Goal: Book appointment/travel/reservation

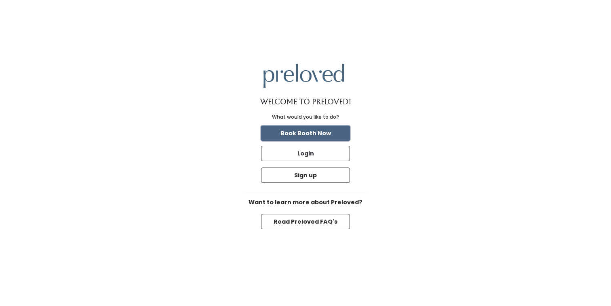
click at [331, 133] on button "Book Booth Now" at bounding box center [305, 133] width 89 height 15
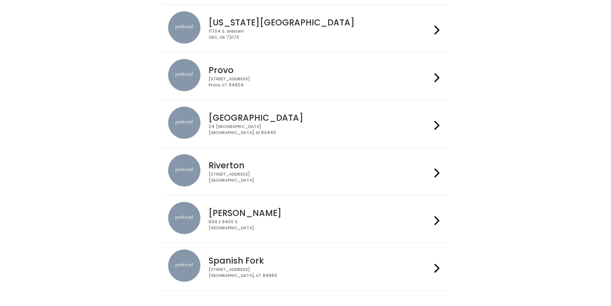
scroll to position [284, 0]
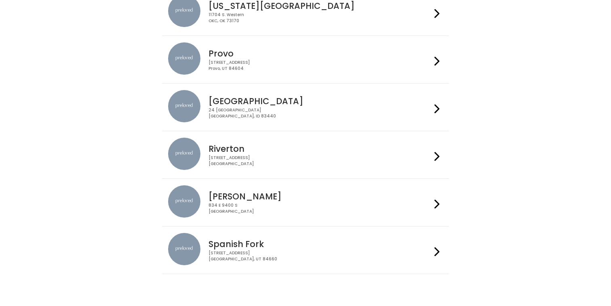
click at [361, 165] on div "2602 West 12600 South Riverton, UT 84065" at bounding box center [320, 161] width 222 height 12
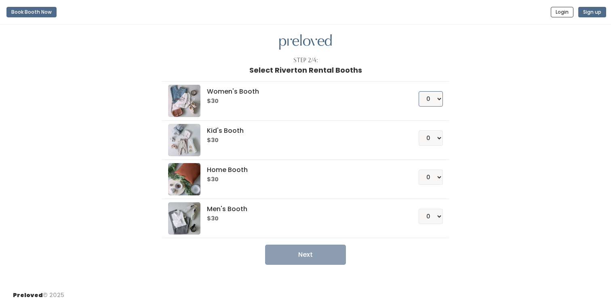
click at [437, 97] on select "0 1 2 3 4" at bounding box center [431, 98] width 24 height 15
select select "2"
click at [419, 91] on select "0 1 2 3 4" at bounding box center [431, 98] width 24 height 15
click at [324, 252] on button "Next" at bounding box center [305, 255] width 81 height 20
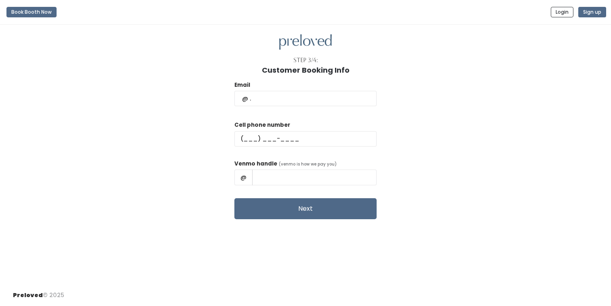
click at [308, 106] on div "Email" at bounding box center [306, 98] width 142 height 34
click at [297, 100] on input "text" at bounding box center [306, 98] width 142 height 15
type input "[EMAIL_ADDRESS][DOMAIN_NAME]"
type input "(503) 913-6921"
click at [324, 179] on input "Amy Cleveland" at bounding box center [314, 177] width 125 height 15
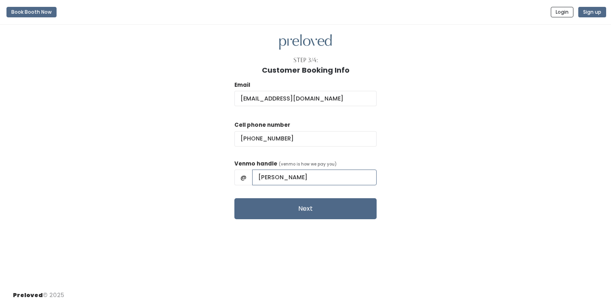
click at [294, 175] on input "Amy Cleveland" at bounding box center [314, 177] width 125 height 15
type input "Amy-Cleveland"
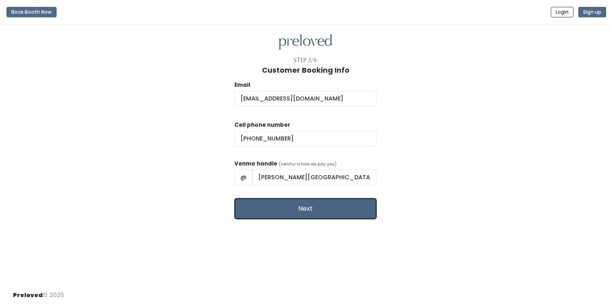
click at [323, 210] on button "Next" at bounding box center [306, 209] width 142 height 21
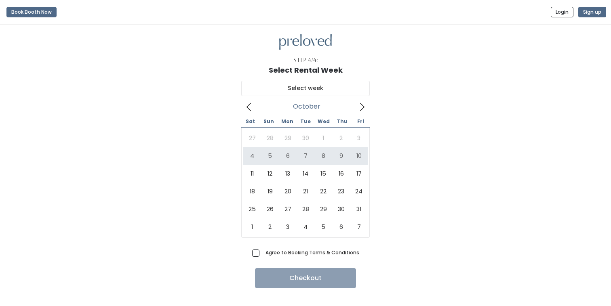
click at [338, 254] on u "Agree to Booking Terms & Conditions" at bounding box center [313, 252] width 94 height 7
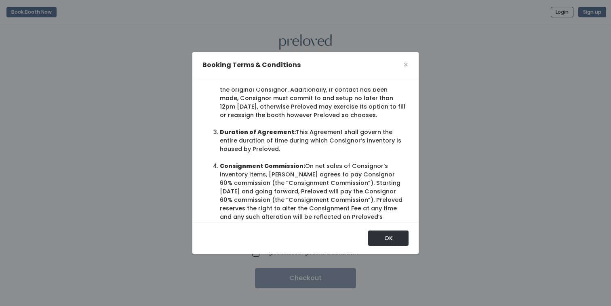
scroll to position [241, 0]
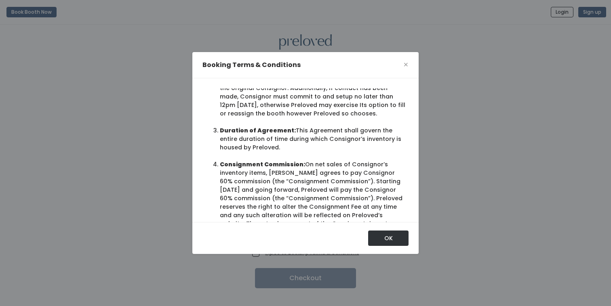
click at [410, 63] on div "Booking Terms & Conditions ×" at bounding box center [305, 65] width 226 height 26
click at [409, 65] on div "Booking Terms & Conditions ×" at bounding box center [305, 65] width 226 height 26
click at [384, 238] on button "OK" at bounding box center [388, 238] width 40 height 15
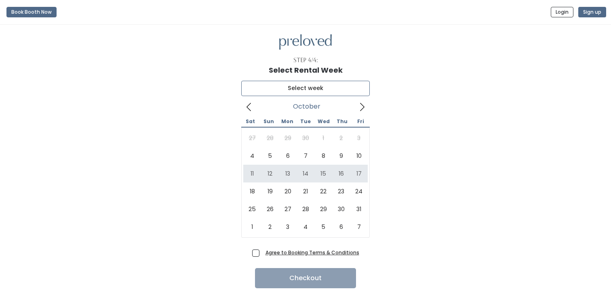
type input "October 11 to October 17"
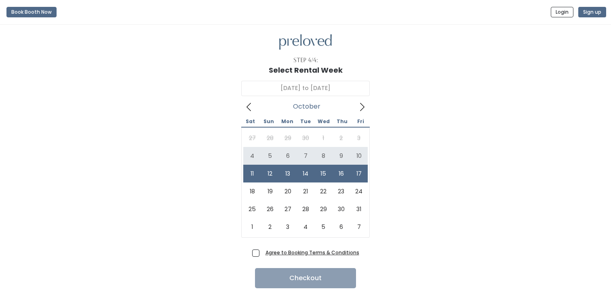
click at [262, 254] on span "Agree to Booking Terms & Conditions" at bounding box center [310, 253] width 97 height 8
click at [262, 254] on input "Agree to Booking Terms & Conditions" at bounding box center [264, 251] width 5 height 5
checkbox input "true"
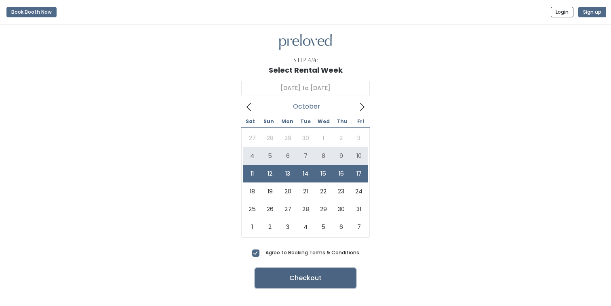
click at [298, 280] on button "Checkout" at bounding box center [305, 278] width 101 height 20
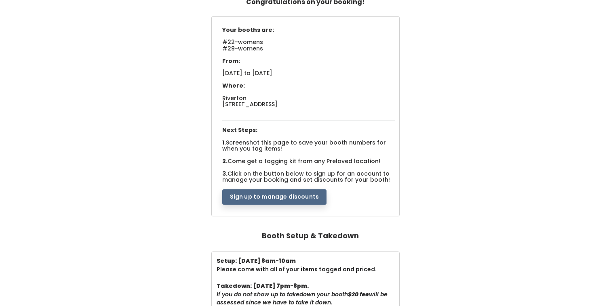
scroll to position [67, 0]
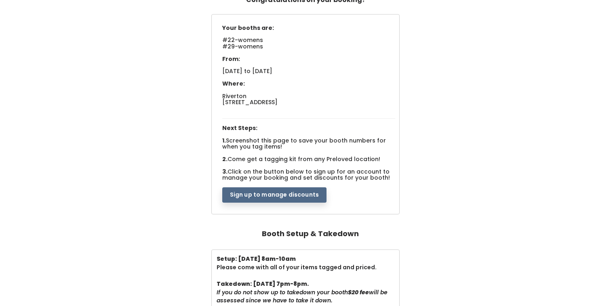
click at [145, 39] on div "Your booths are: #22-womens #29-womens From: Sat. Oct 11 to Fri. Oct 17, 2025 W…" at bounding box center [305, 115] width 595 height 202
click at [268, 197] on button "Sign up to manage discounts" at bounding box center [274, 194] width 104 height 15
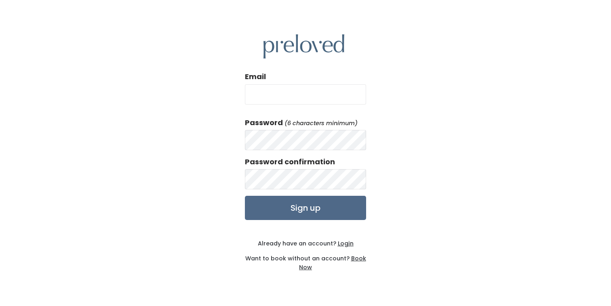
click at [294, 96] on input "Email" at bounding box center [305, 95] width 121 height 20
type input "[EMAIL_ADDRESS][DOMAIN_NAME]"
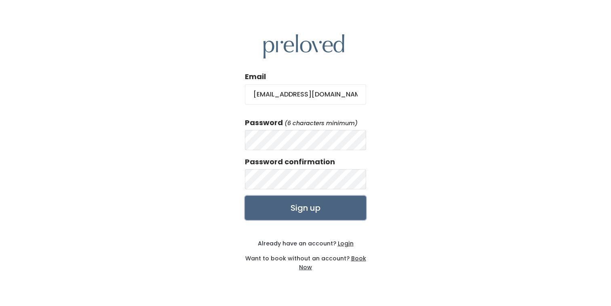
click at [343, 212] on input "Sign up" at bounding box center [305, 208] width 121 height 24
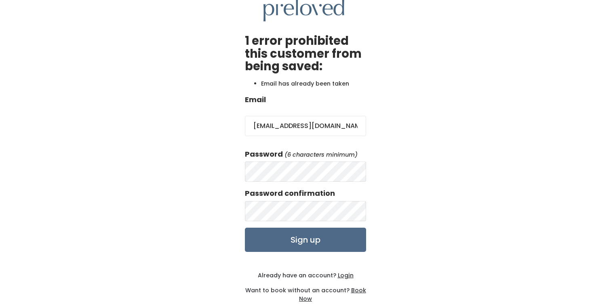
scroll to position [38, 0]
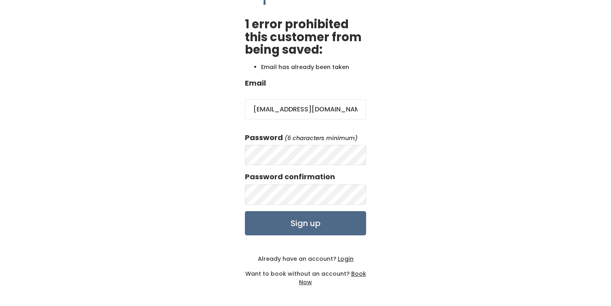
click at [347, 258] on u "Login" at bounding box center [346, 259] width 16 height 8
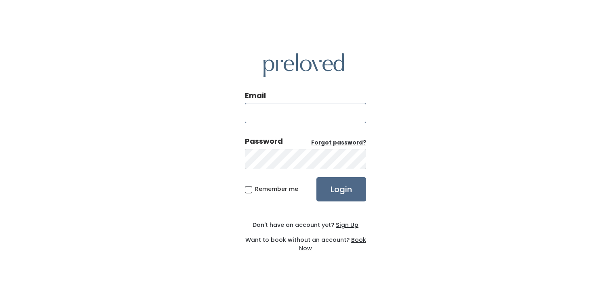
type input "[EMAIL_ADDRESS][DOMAIN_NAME]"
click at [332, 194] on input "Login" at bounding box center [342, 190] width 50 height 24
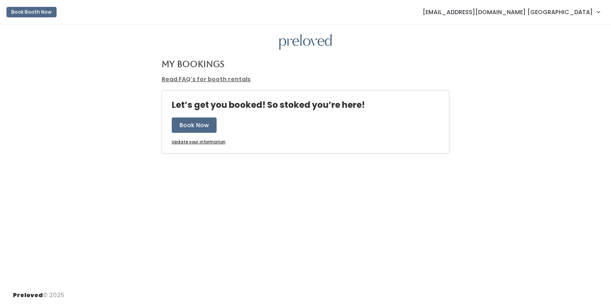
click at [593, 14] on link "Clevelandduo@gmail.com Cleveland" at bounding box center [511, 11] width 193 height 17
click at [581, 42] on link "Account settings" at bounding box center [571, 46] width 72 height 15
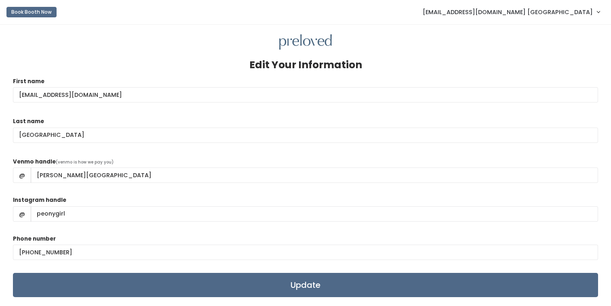
drag, startPoint x: 112, startPoint y: 96, endPoint x: 0, endPoint y: 88, distance: 112.3
click at [0, 88] on div "Edit Your Information First name clevelandduo@gmail.com Last name Cleveland Ven…" at bounding box center [305, 196] width 611 height 342
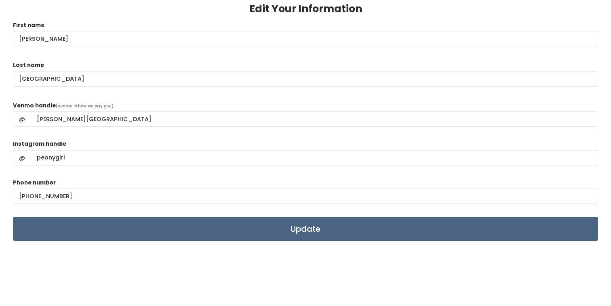
scroll to position [65, 0]
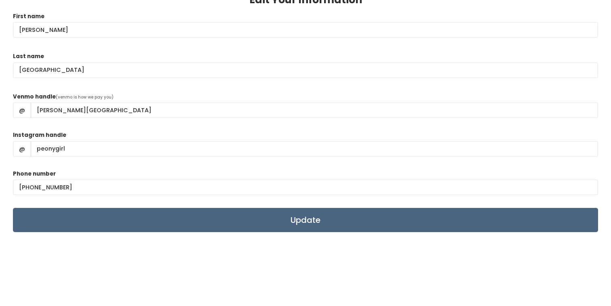
type input "Amy"
click at [294, 222] on input "Update" at bounding box center [305, 220] width 585 height 24
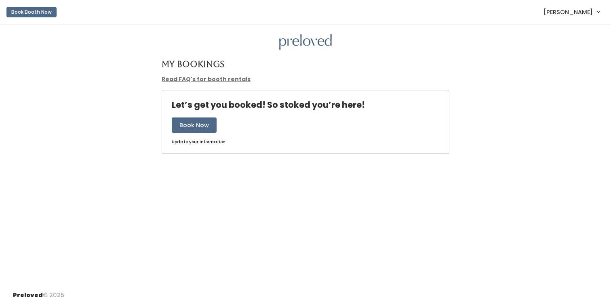
click at [588, 14] on span "[PERSON_NAME]" at bounding box center [568, 12] width 49 height 9
click at [578, 37] on link "My bookings" at bounding box center [571, 32] width 72 height 15
click at [209, 145] on u "Update your information" at bounding box center [199, 142] width 54 height 6
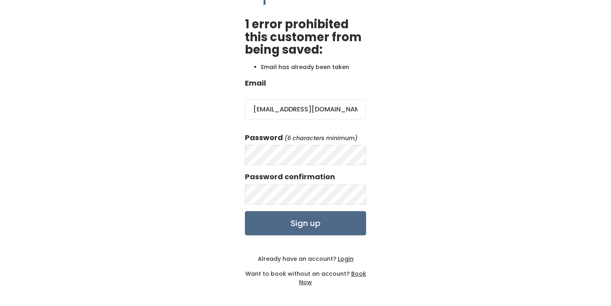
scroll to position [36, 0]
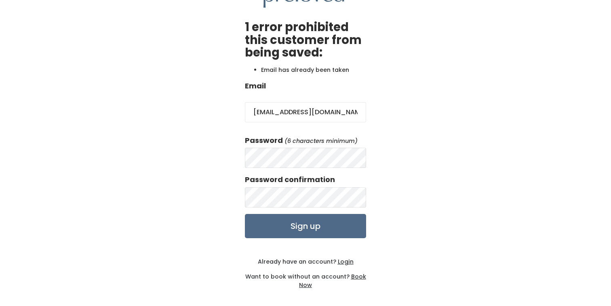
click at [347, 261] on u "Login" at bounding box center [346, 262] width 16 height 8
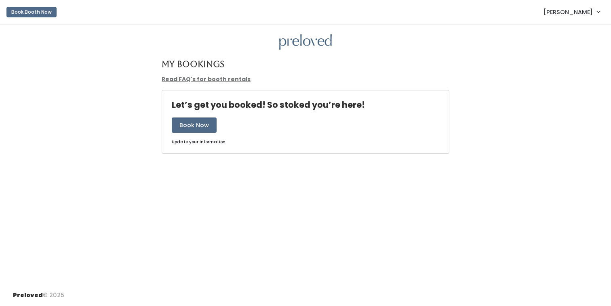
click at [585, 13] on span "[PERSON_NAME]" at bounding box center [568, 12] width 49 height 9
click at [570, 30] on link "My bookings" at bounding box center [571, 32] width 72 height 15
click at [202, 130] on button "Book Now" at bounding box center [194, 125] width 45 height 15
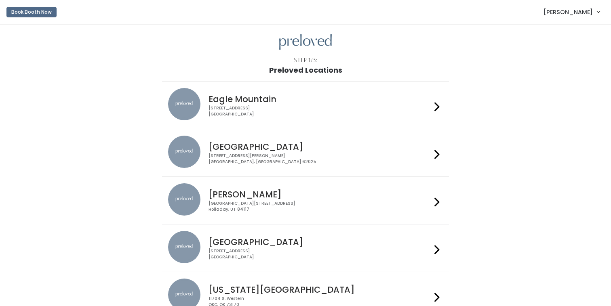
click at [80, 19] on div "Book Booth Now [PERSON_NAME] My bookings Account settings Logout" at bounding box center [307, 12] width 602 height 18
